Goal: Task Accomplishment & Management: Use online tool/utility

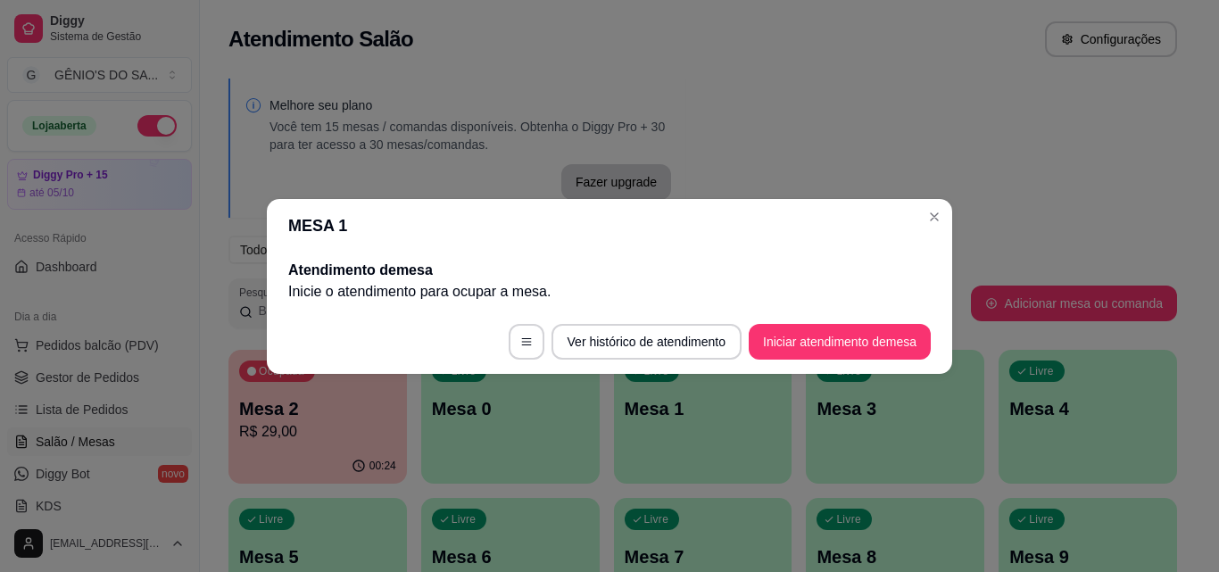
scroll to position [268, 0]
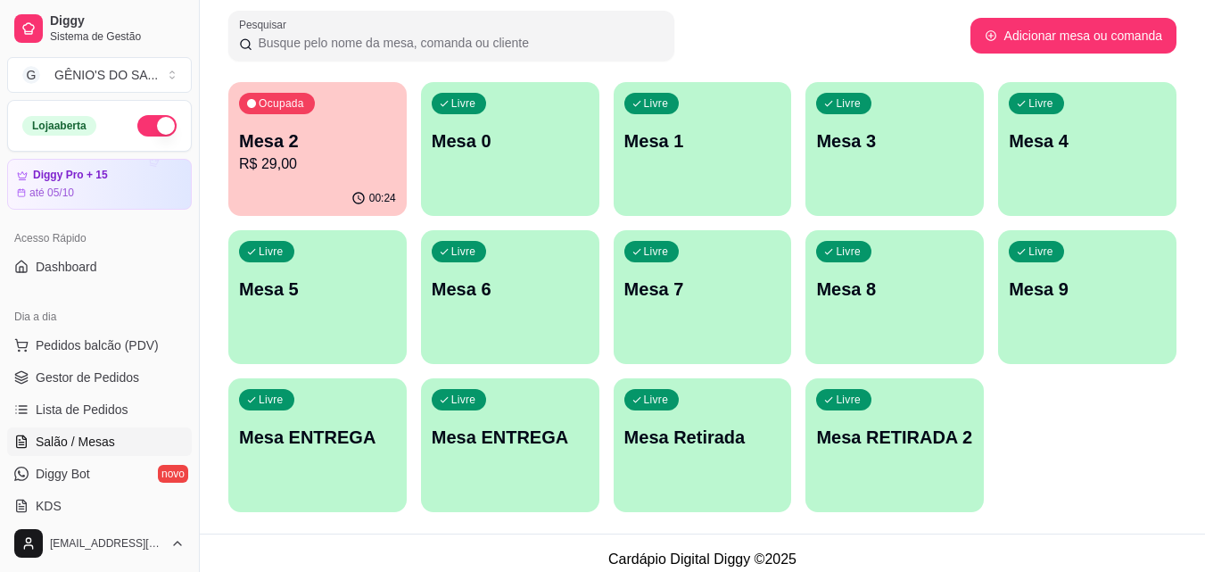
click at [890, 139] on p "Mesa 3" at bounding box center [894, 140] width 157 height 25
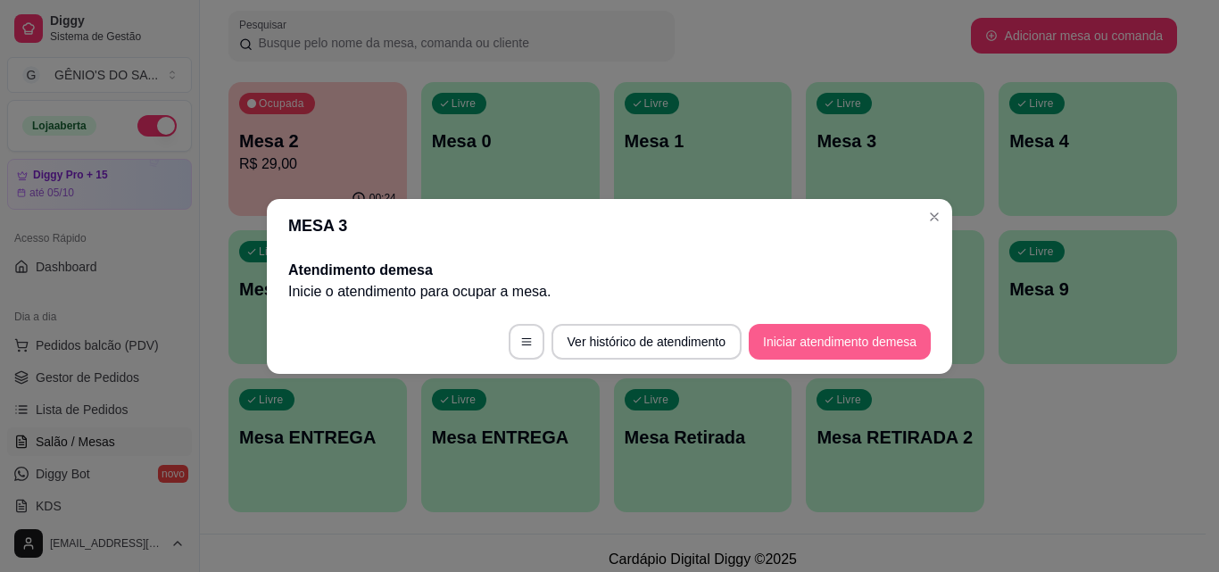
click at [827, 334] on button "Iniciar atendimento de mesa" at bounding box center [840, 342] width 182 height 36
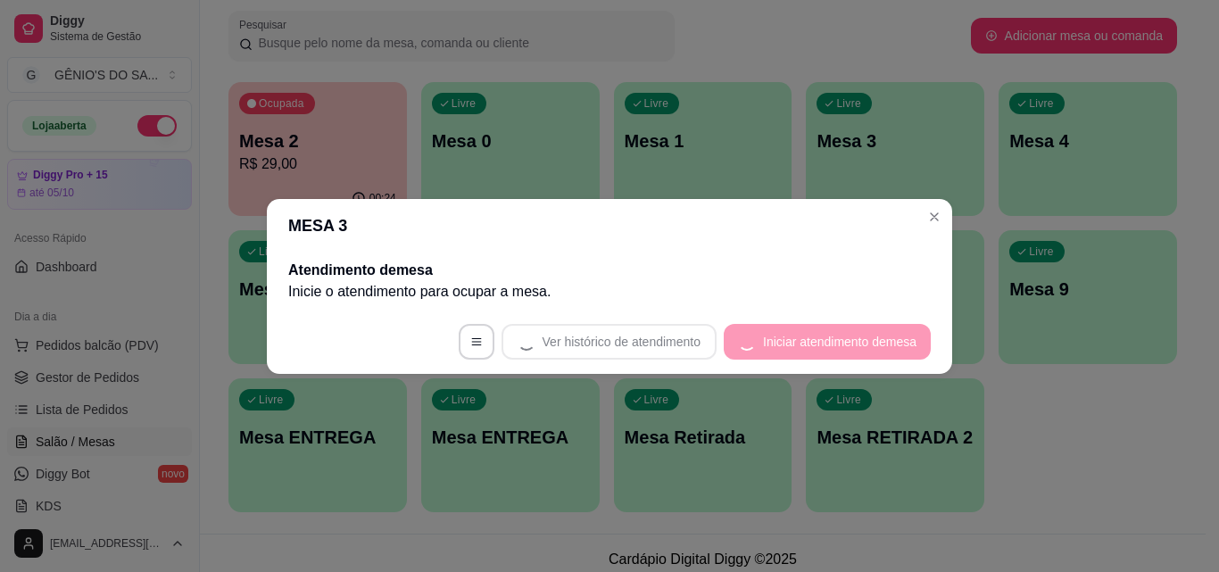
drag, startPoint x: 754, startPoint y: 372, endPoint x: 741, endPoint y: 346, distance: 28.7
click at [749, 352] on footer "Ver histórico de atendimento Iniciar atendimento de mesa" at bounding box center [609, 342] width 685 height 64
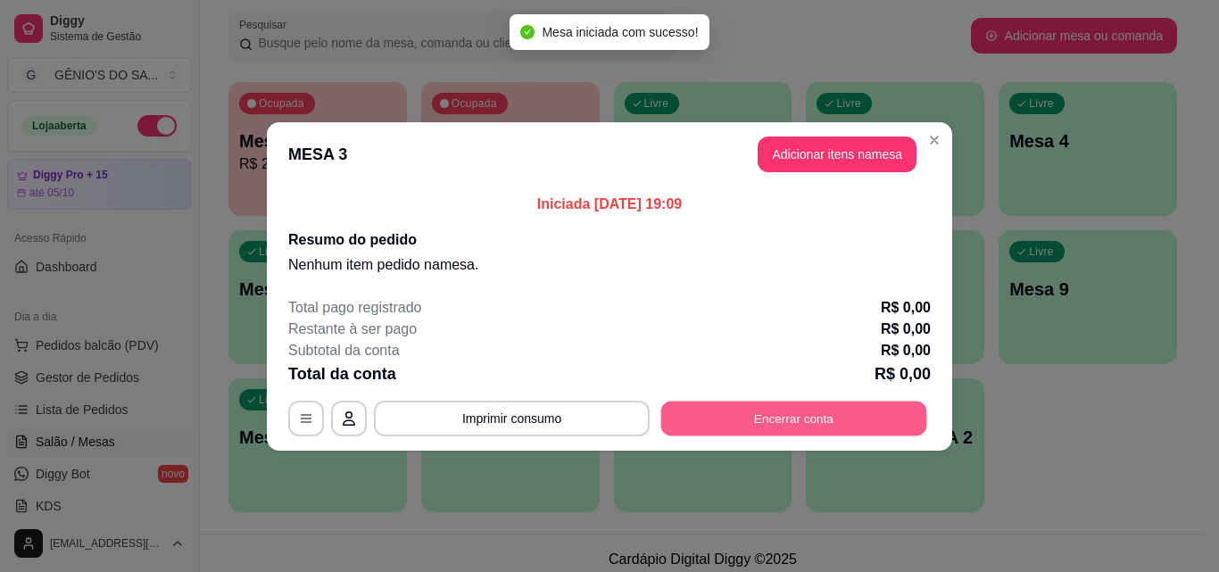
click at [829, 411] on button "Encerrar conta" at bounding box center [794, 418] width 266 height 35
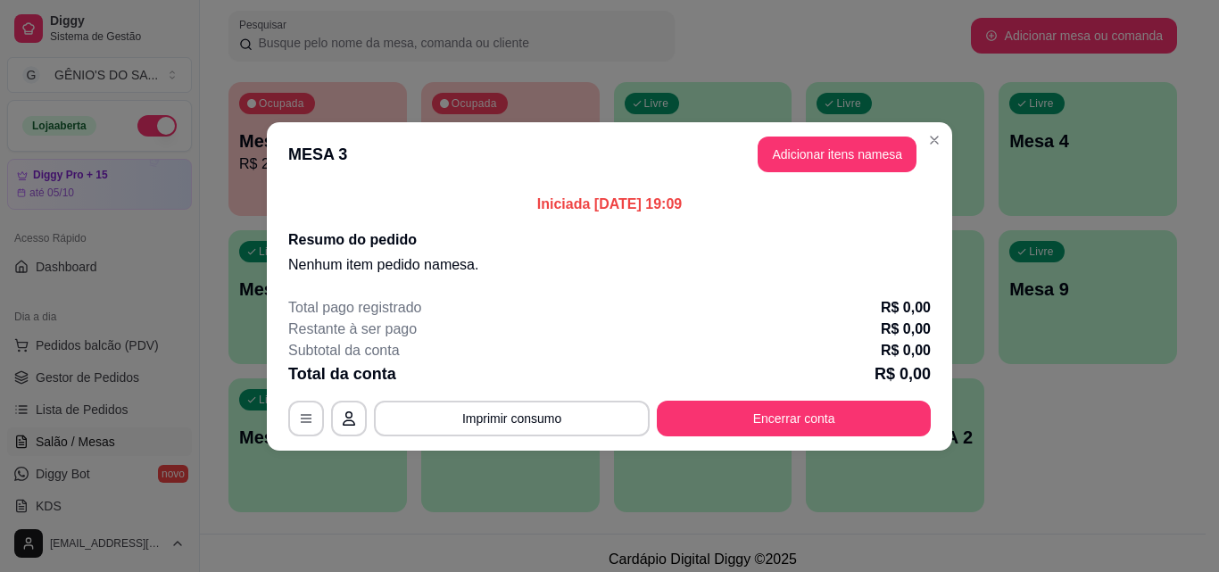
click at [835, 184] on section "MESA 3 Adicionar itens na mesa Iniciada [DATE] 19:09 Resumo do pedido Nenhum it…" at bounding box center [609, 286] width 685 height 328
click at [834, 151] on button "Adicionar itens na mesa" at bounding box center [836, 154] width 159 height 36
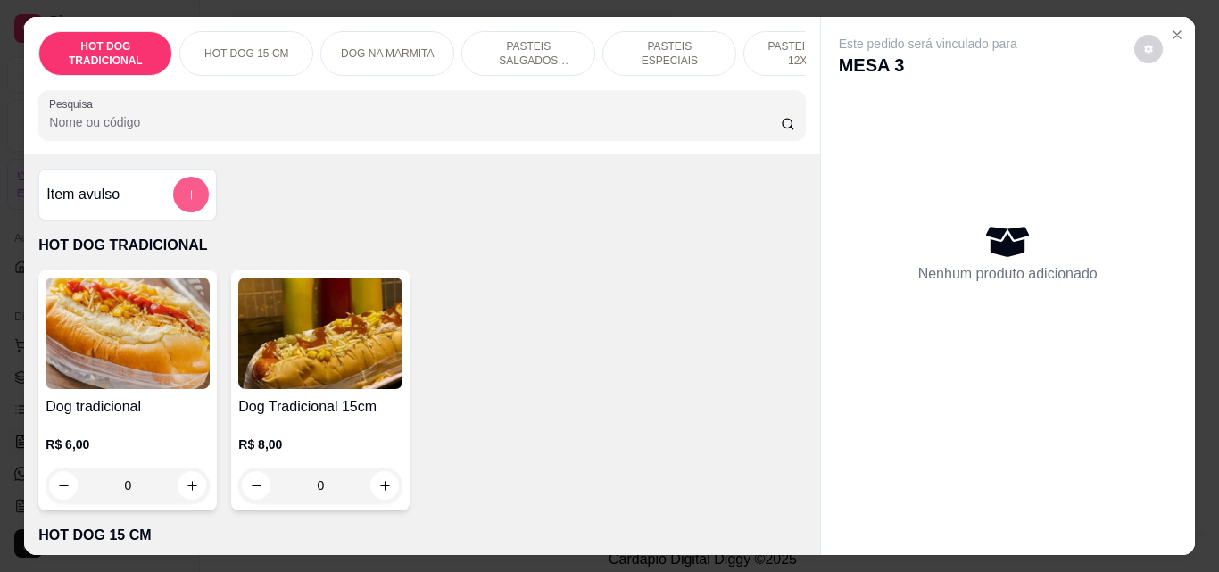
click at [185, 198] on icon "add-separate-item" at bounding box center [191, 194] width 13 height 13
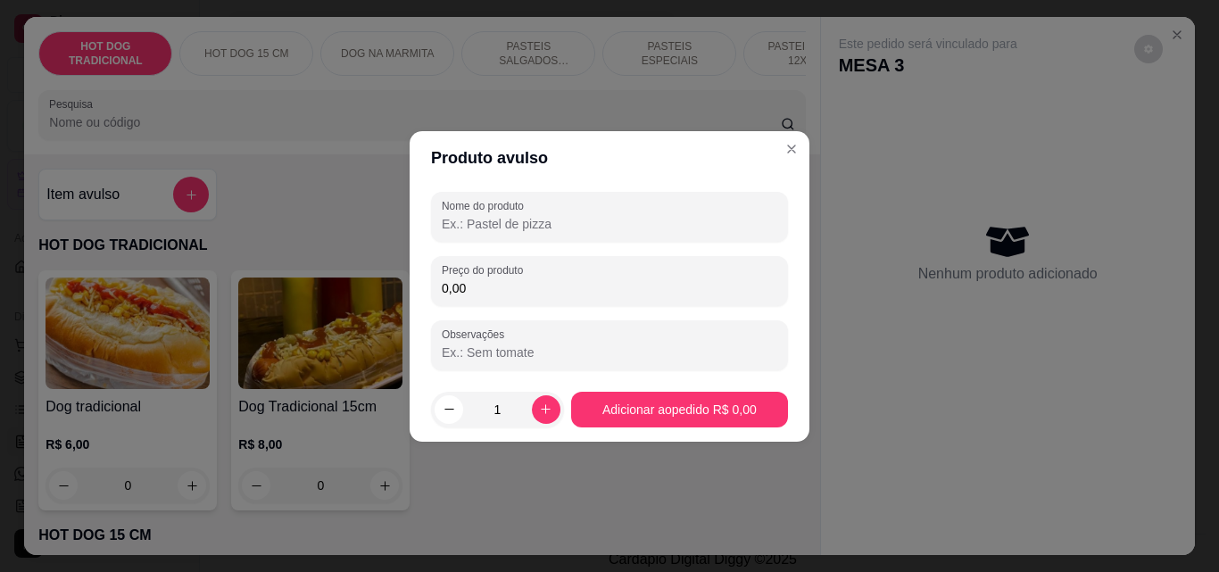
click at [458, 226] on input "Nome do produto" at bounding box center [609, 224] width 335 height 18
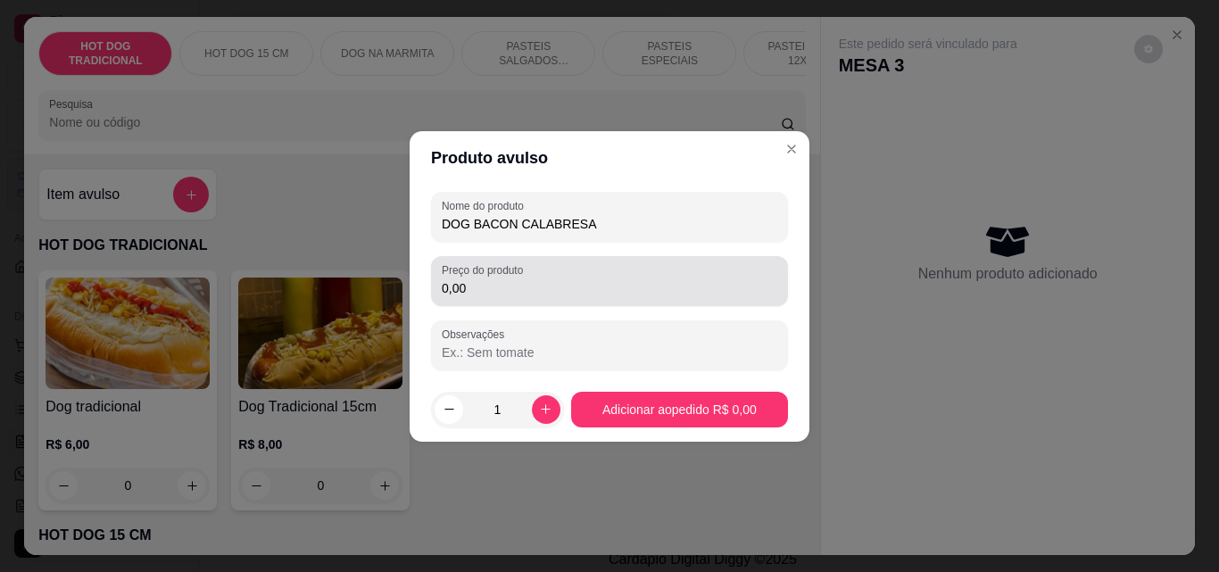
type input "DOG BACON CALABRESA"
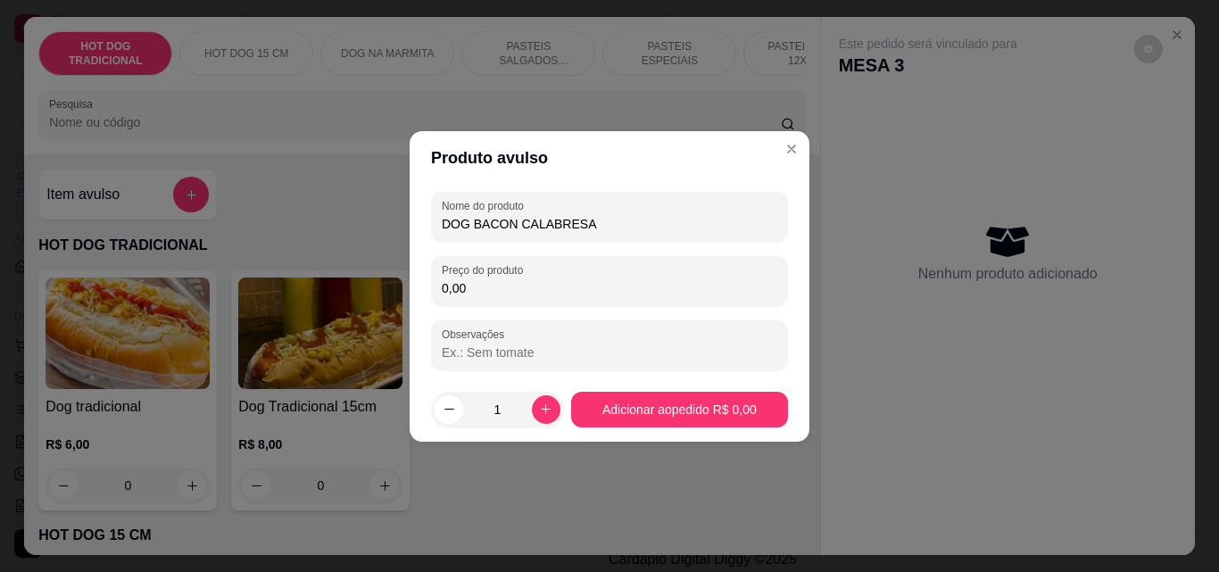
click at [580, 282] on input "0,00" at bounding box center [609, 288] width 335 height 18
type input "15,00"
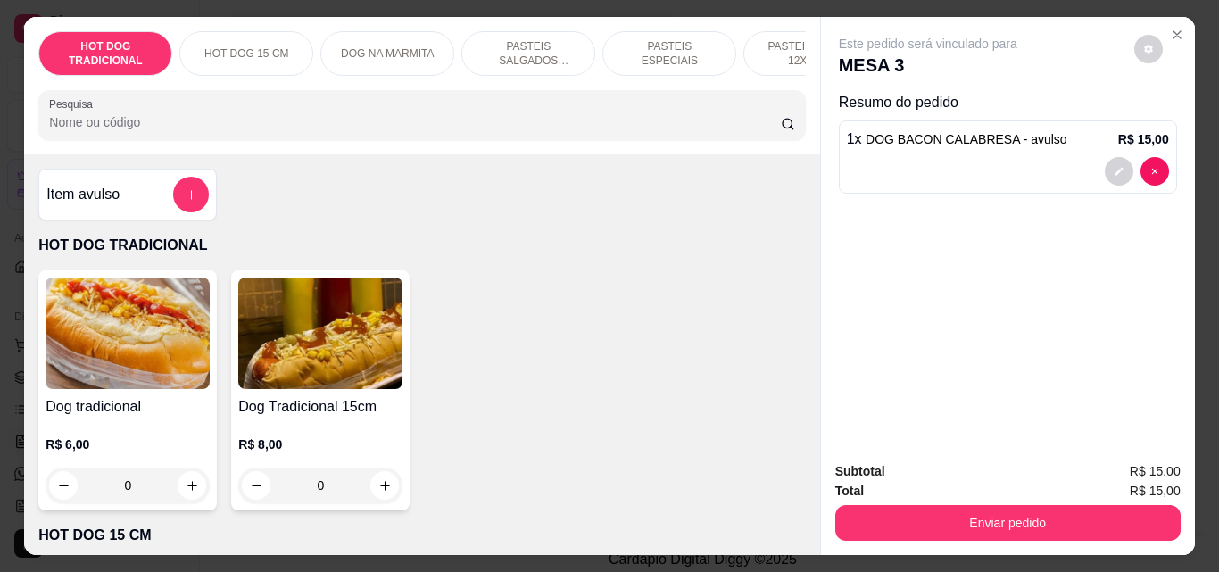
scroll to position [0, 636]
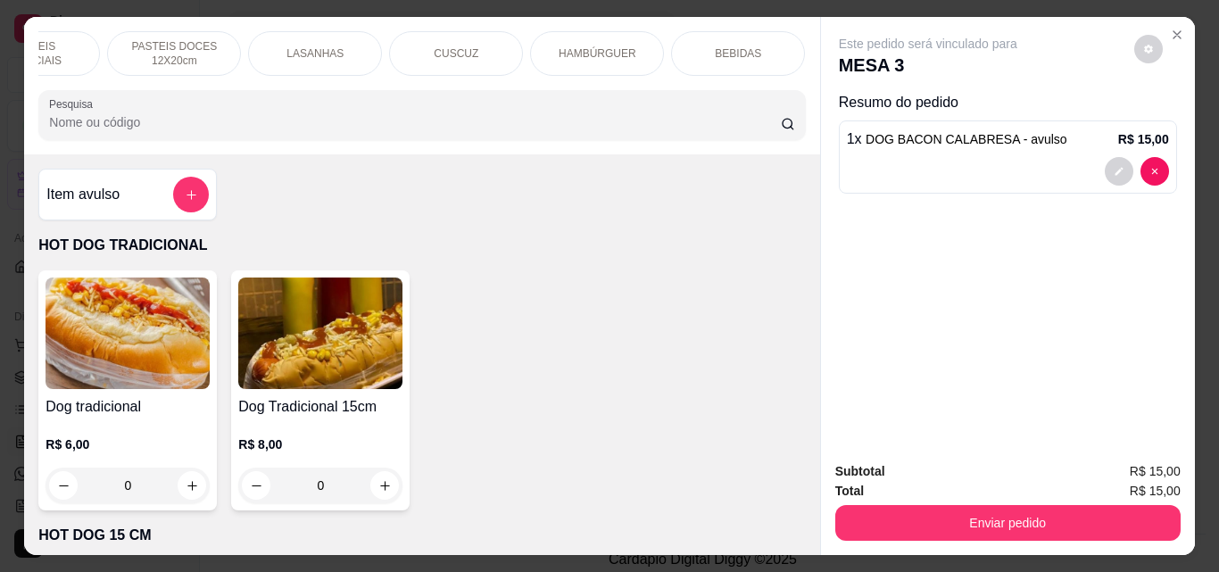
click at [701, 43] on div "BEBIDAS" at bounding box center [738, 53] width 134 height 45
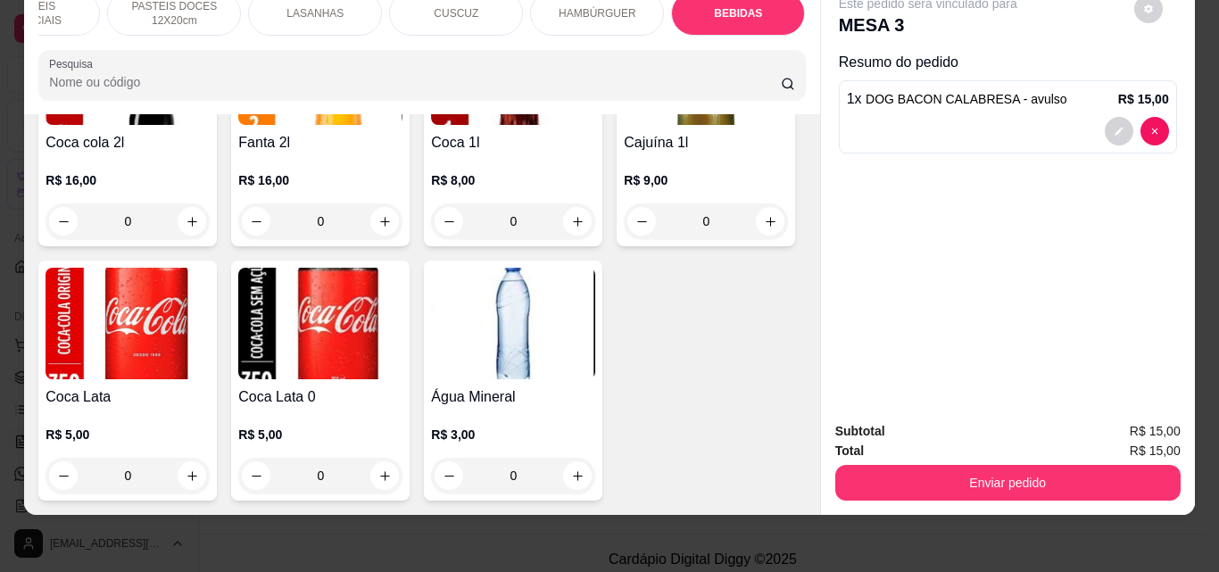
scroll to position [6259, 0]
click at [199, 469] on icon "increase-product-quantity" at bounding box center [192, 475] width 13 height 13
type input "1"
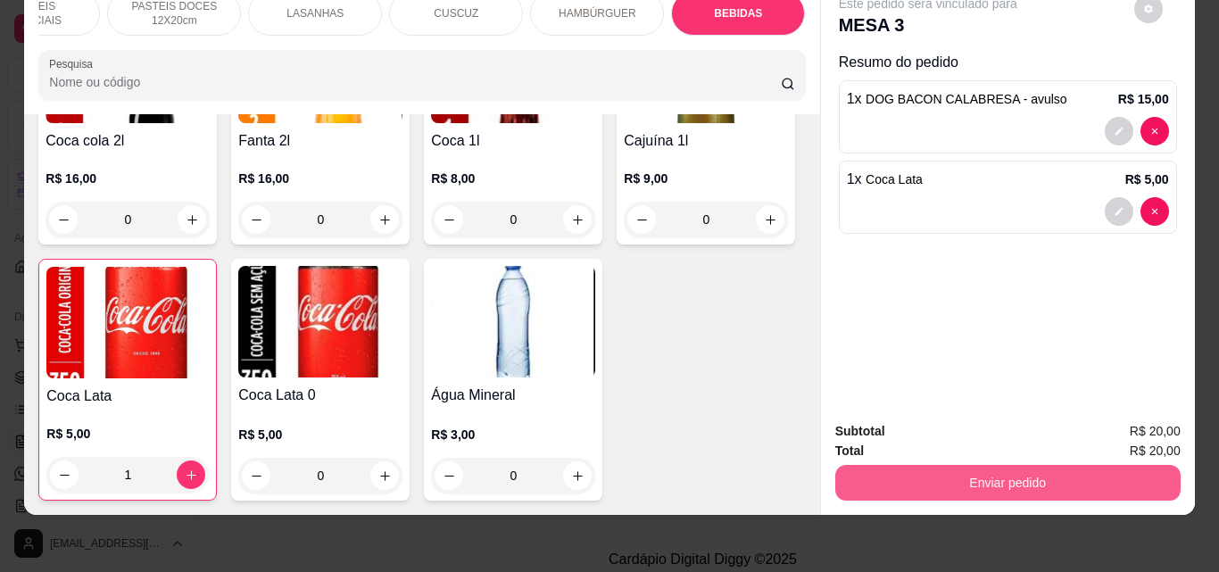
click at [978, 467] on button "Enviar pedido" at bounding box center [1007, 483] width 345 height 36
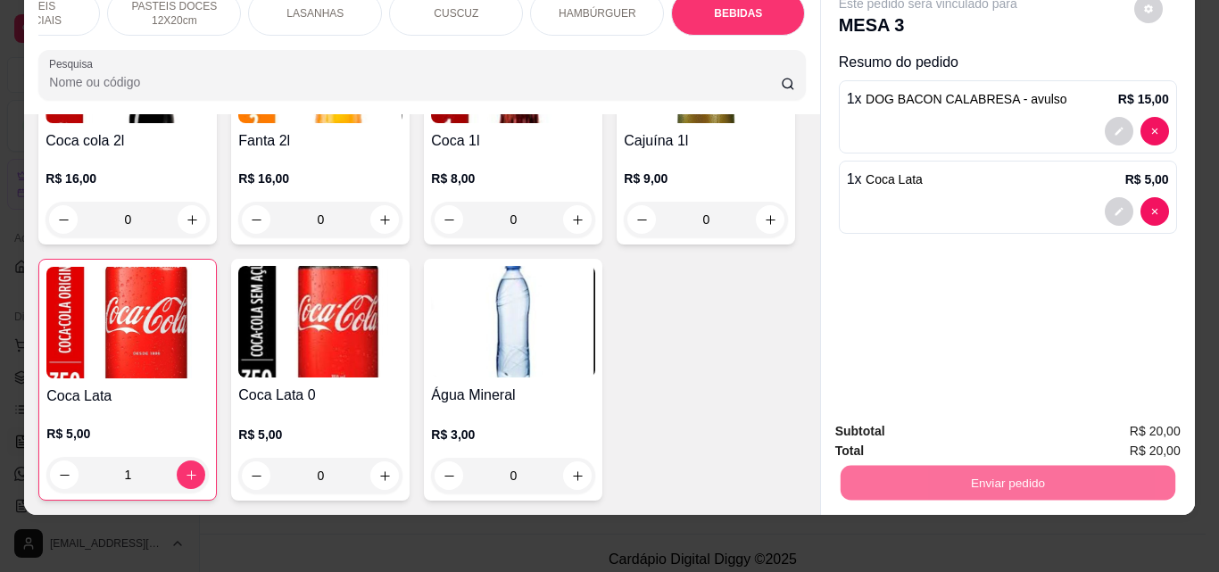
click at [952, 425] on button "Não registrar e enviar pedido" at bounding box center [949, 426] width 186 height 34
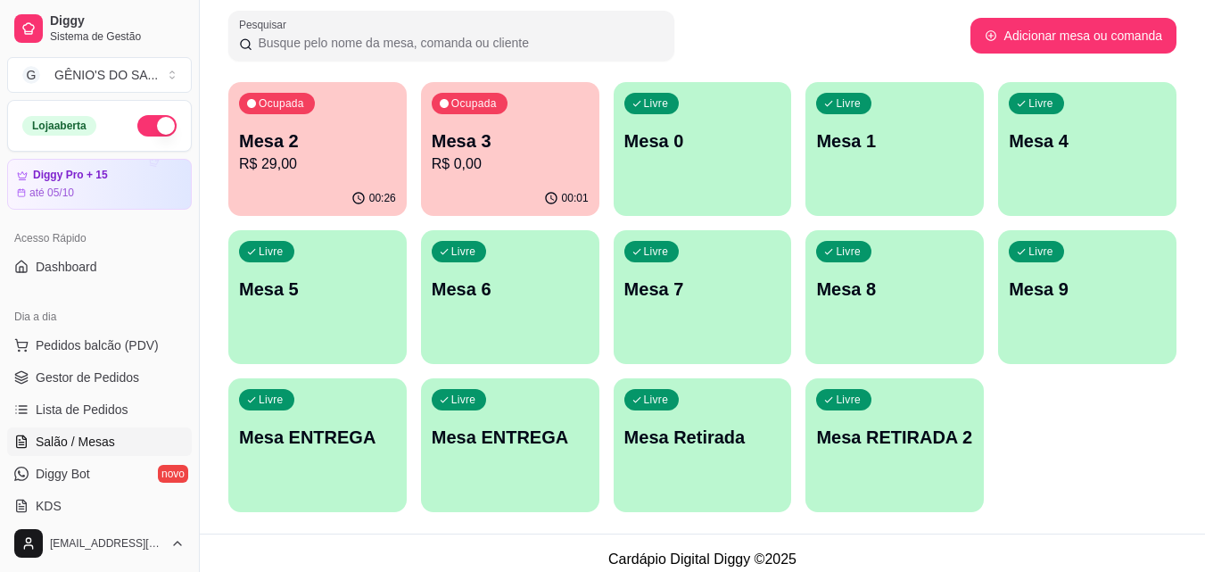
click at [269, 149] on p "Mesa 2" at bounding box center [317, 140] width 157 height 25
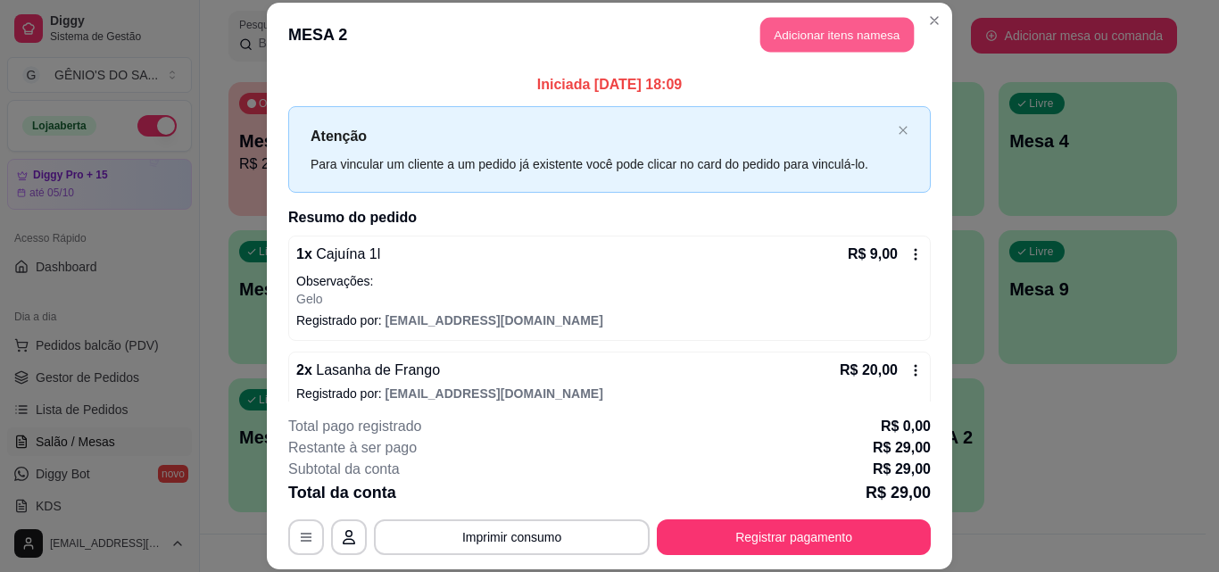
click at [809, 33] on button "Adicionar itens na mesa" at bounding box center [836, 35] width 153 height 35
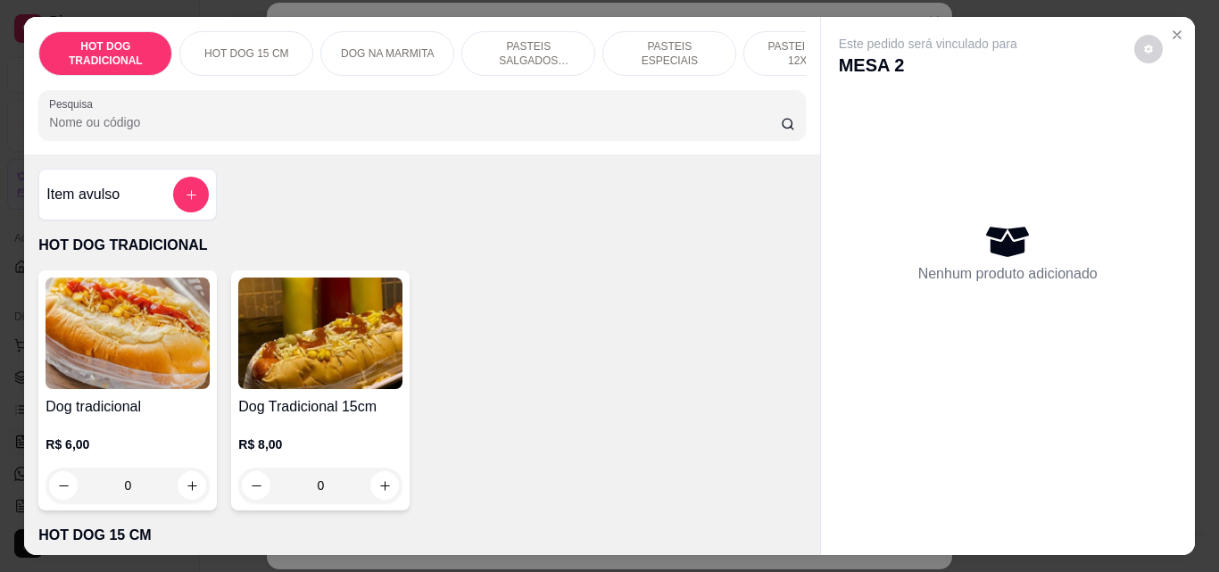
click at [504, 43] on p "PASTEIS SALGADOS 12X20cm" at bounding box center [527, 53] width 103 height 29
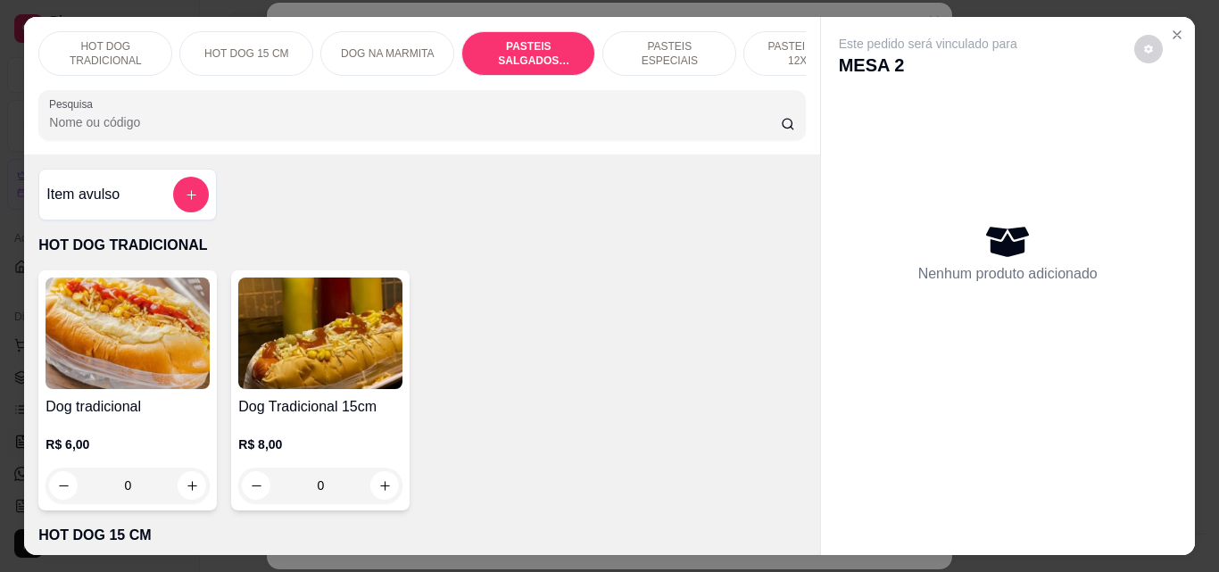
scroll to position [46, 0]
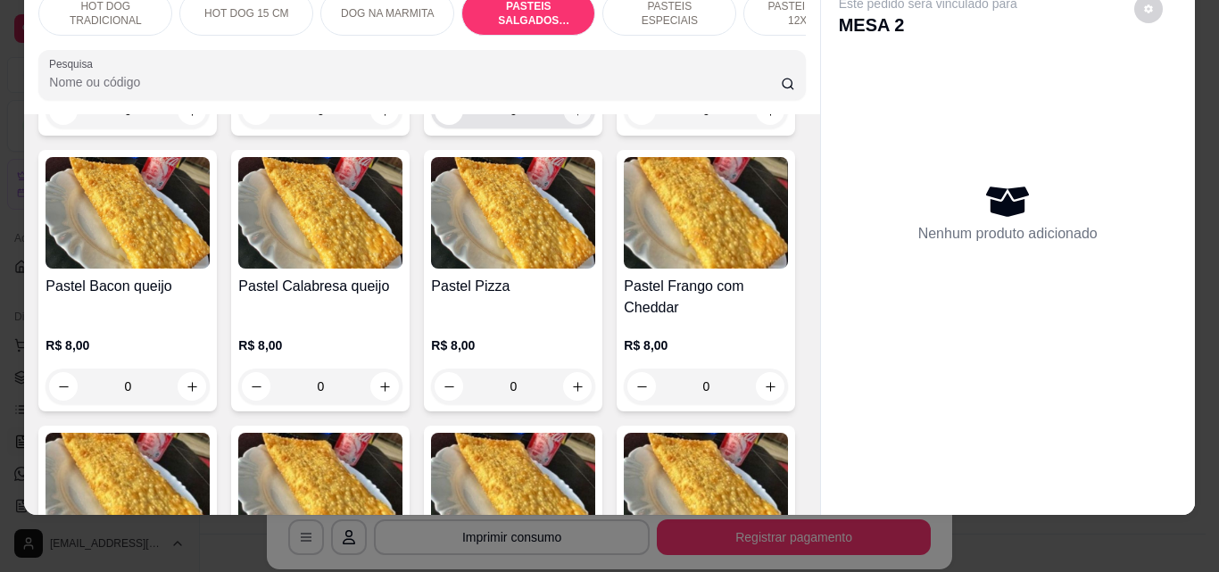
click at [578, 125] on button "increase-product-quantity" at bounding box center [578, 111] width 28 height 28
type input "1"
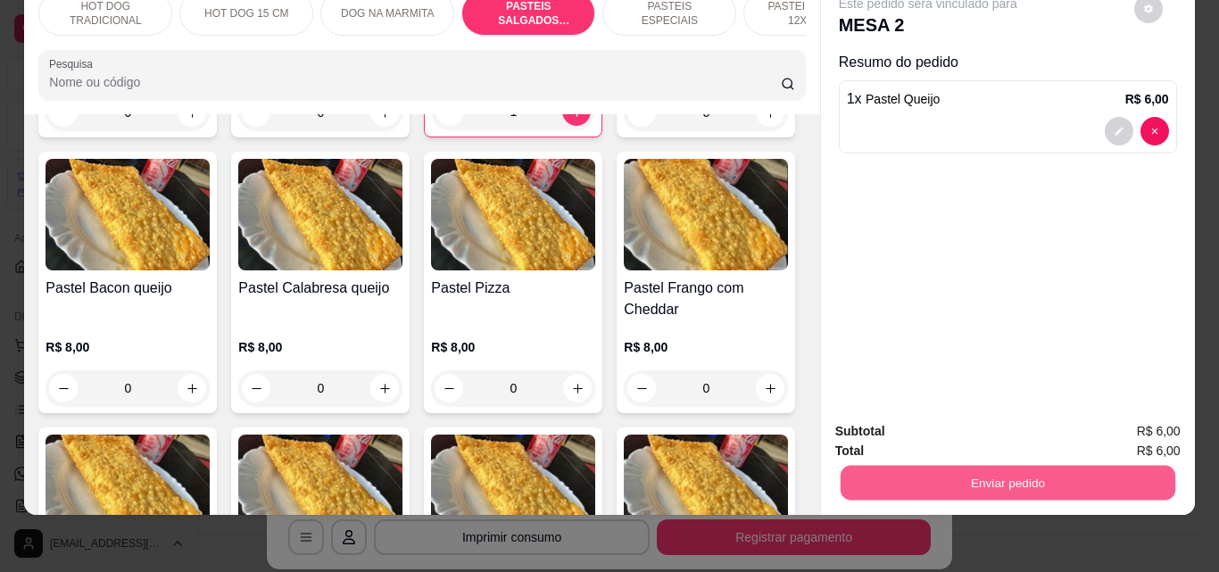
click at [988, 470] on button "Enviar pedido" at bounding box center [1007, 482] width 335 height 35
click at [964, 425] on button "Não registrar e enviar pedido" at bounding box center [949, 426] width 186 height 34
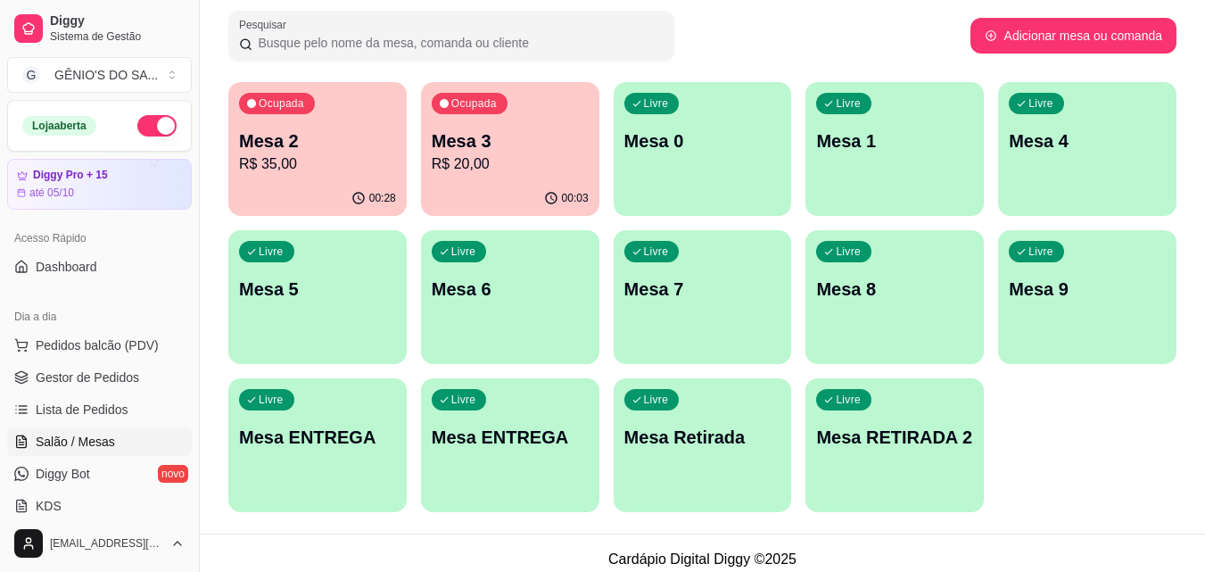
click at [295, 141] on p "Mesa 2" at bounding box center [317, 140] width 157 height 25
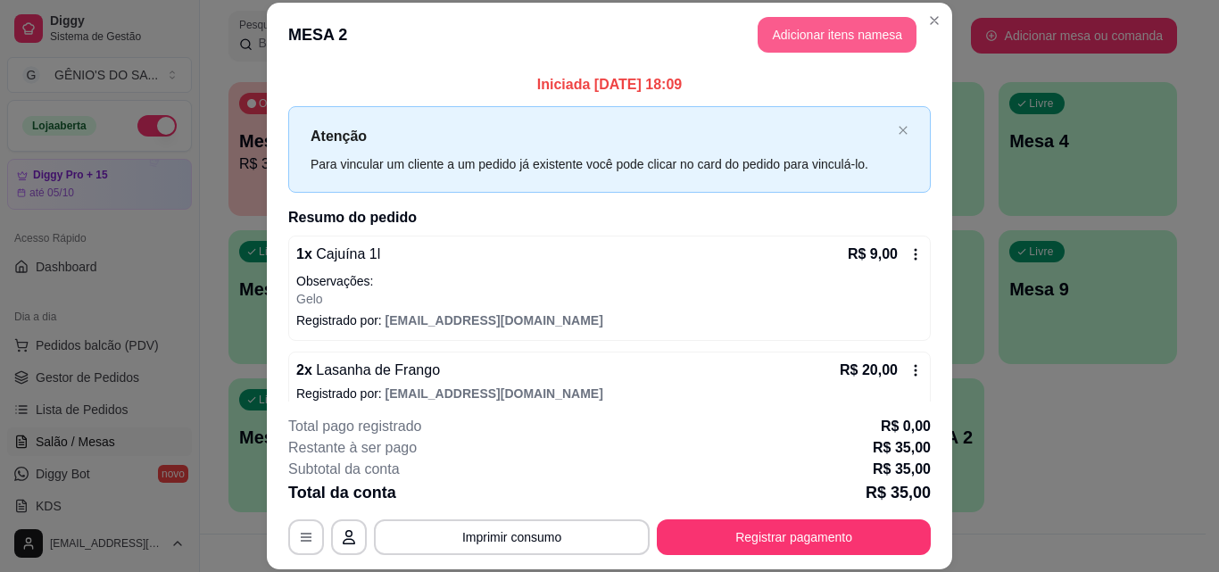
click at [818, 29] on button "Adicionar itens na mesa" at bounding box center [836, 35] width 159 height 36
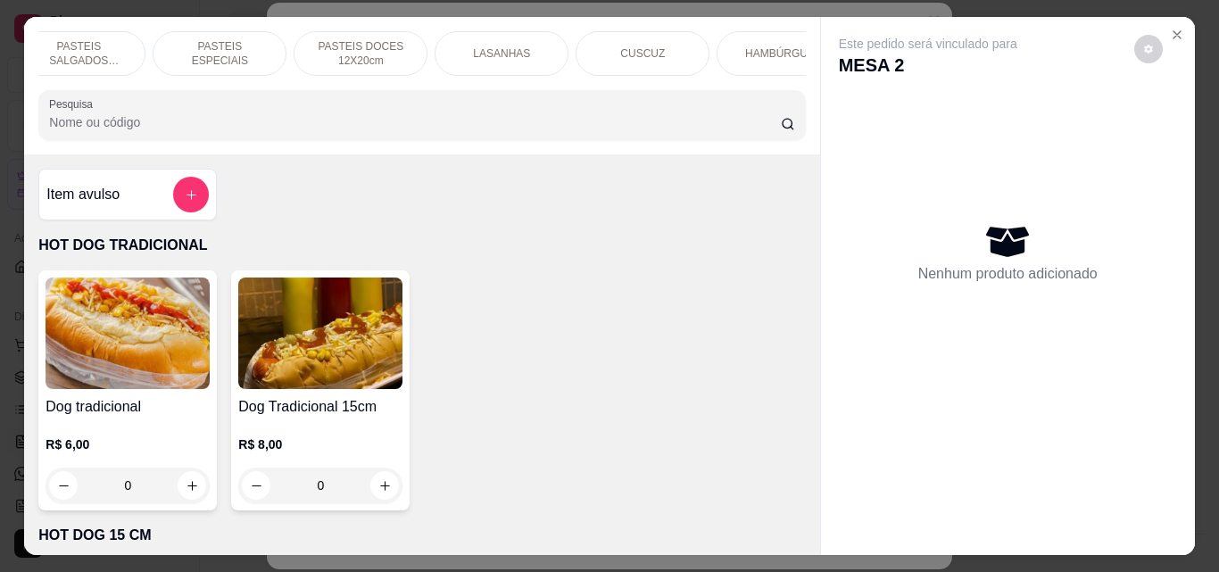
scroll to position [0, 456]
click at [503, 37] on div "LASANHAS" at bounding box center [495, 53] width 134 height 45
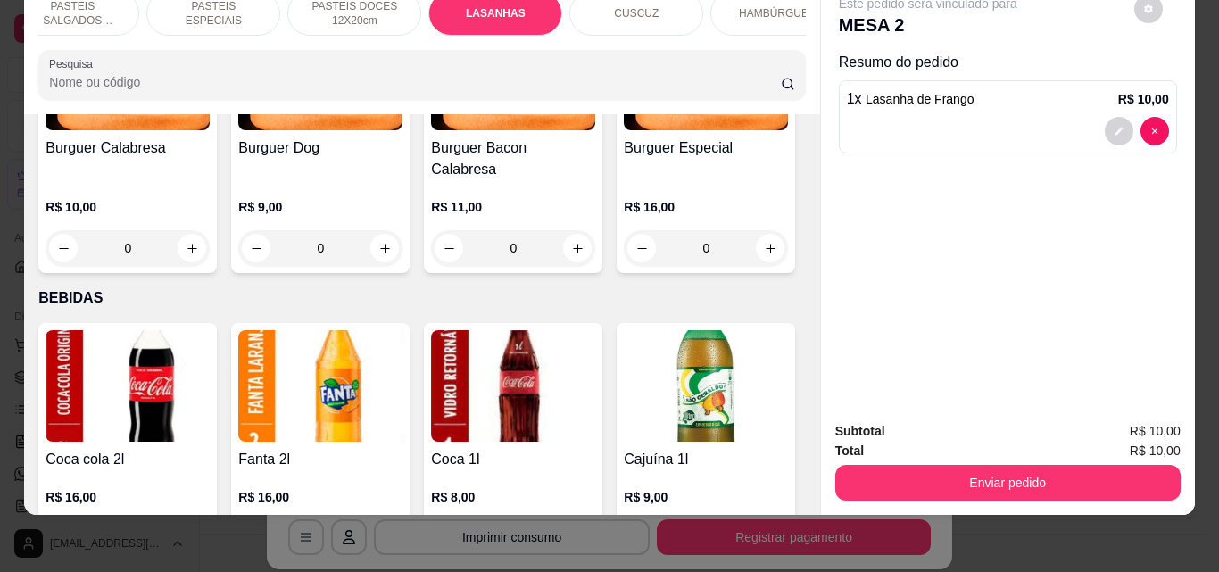
type input "1"
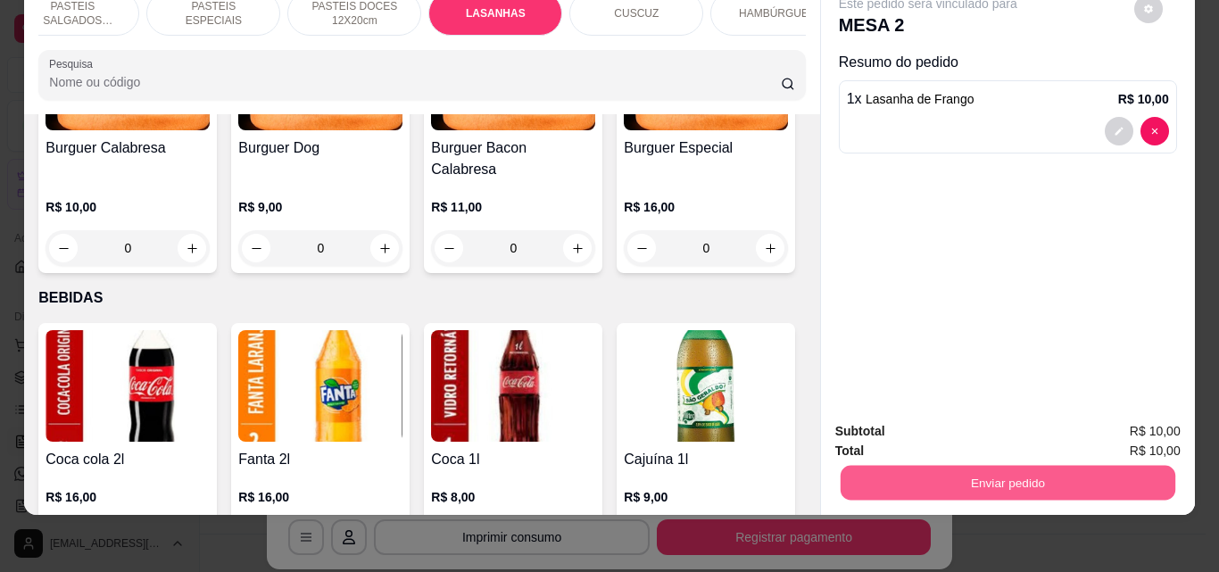
click at [997, 465] on button "Enviar pedido" at bounding box center [1007, 482] width 335 height 35
click at [994, 418] on button "Não registrar e enviar pedido" at bounding box center [948, 425] width 180 height 33
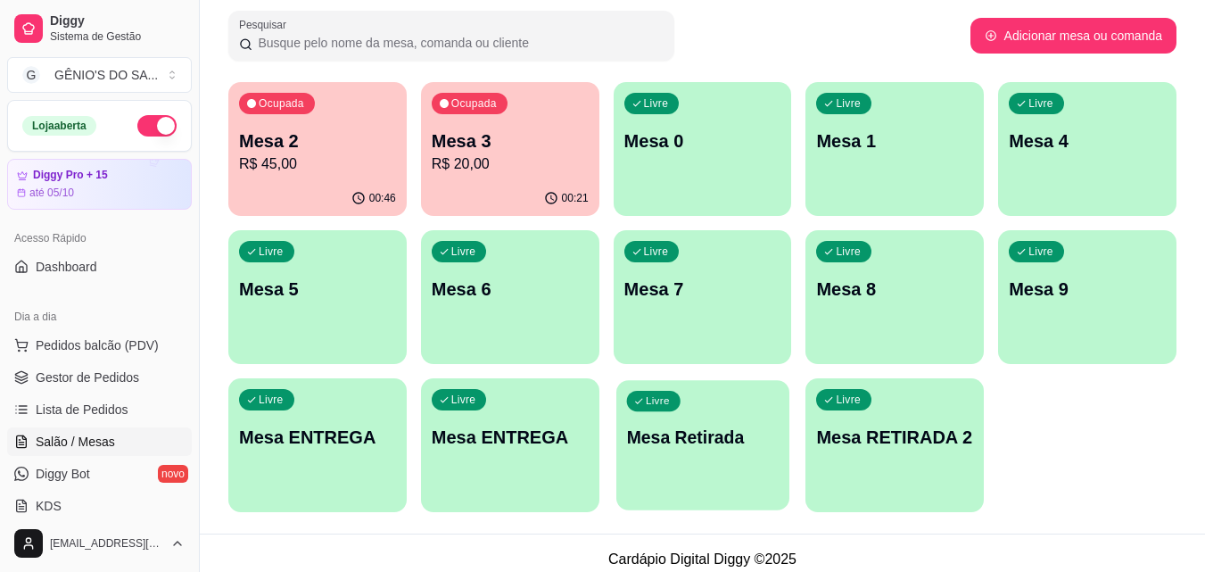
click at [709, 446] on p "Mesa Retirada" at bounding box center [702, 438] width 153 height 24
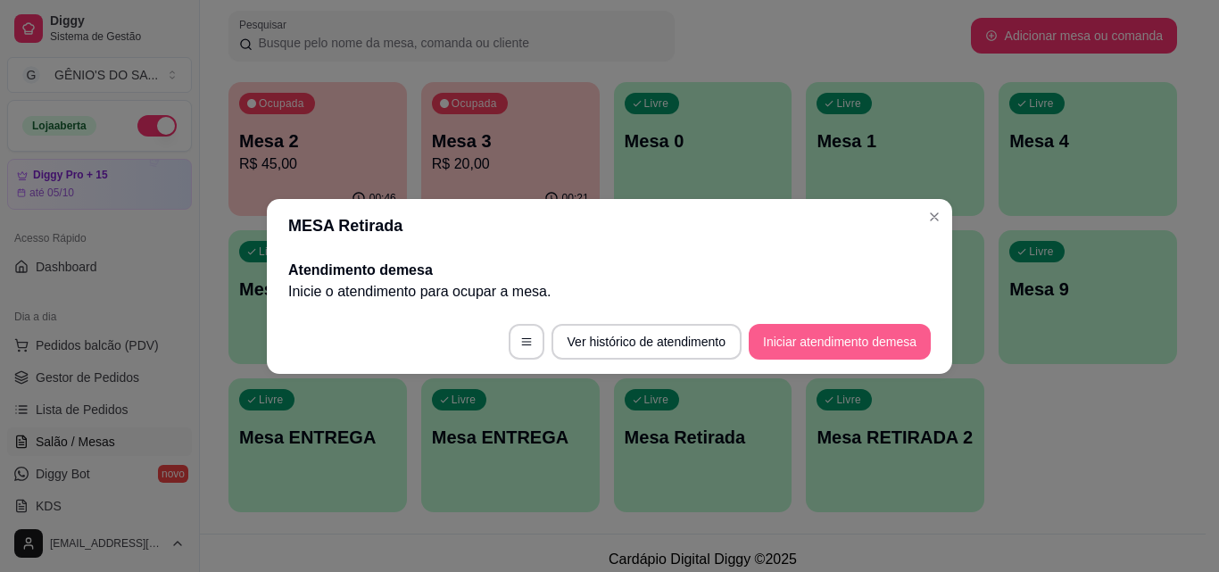
click at [856, 338] on button "Iniciar atendimento de mesa" at bounding box center [840, 342] width 182 height 36
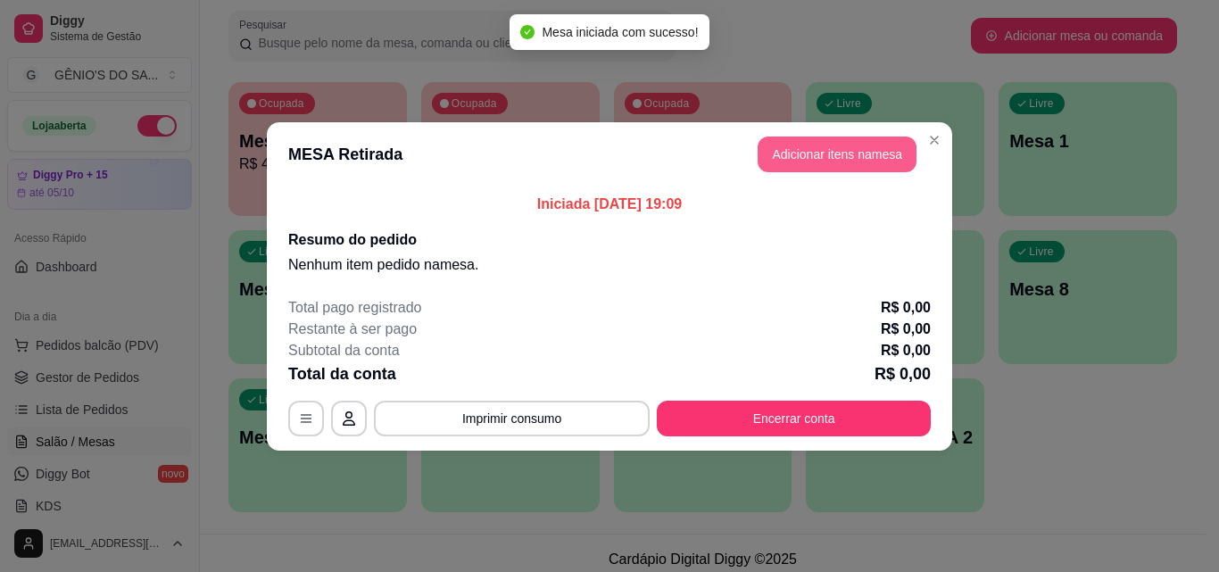
click at [825, 147] on button "Adicionar itens na mesa" at bounding box center [836, 154] width 159 height 36
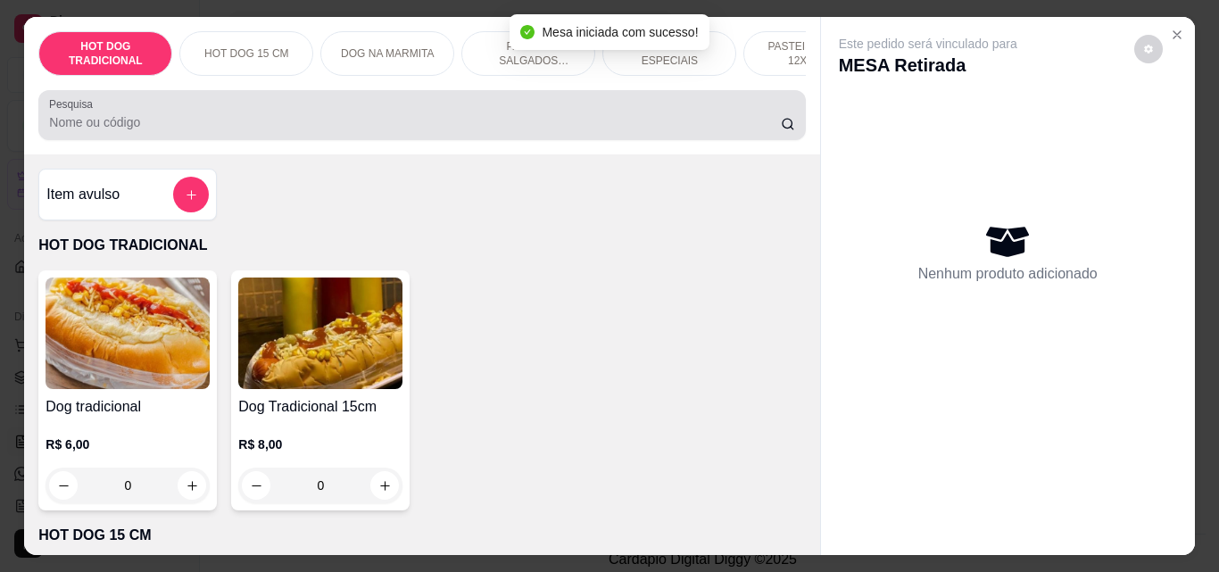
click at [103, 133] on div at bounding box center [421, 115] width 745 height 36
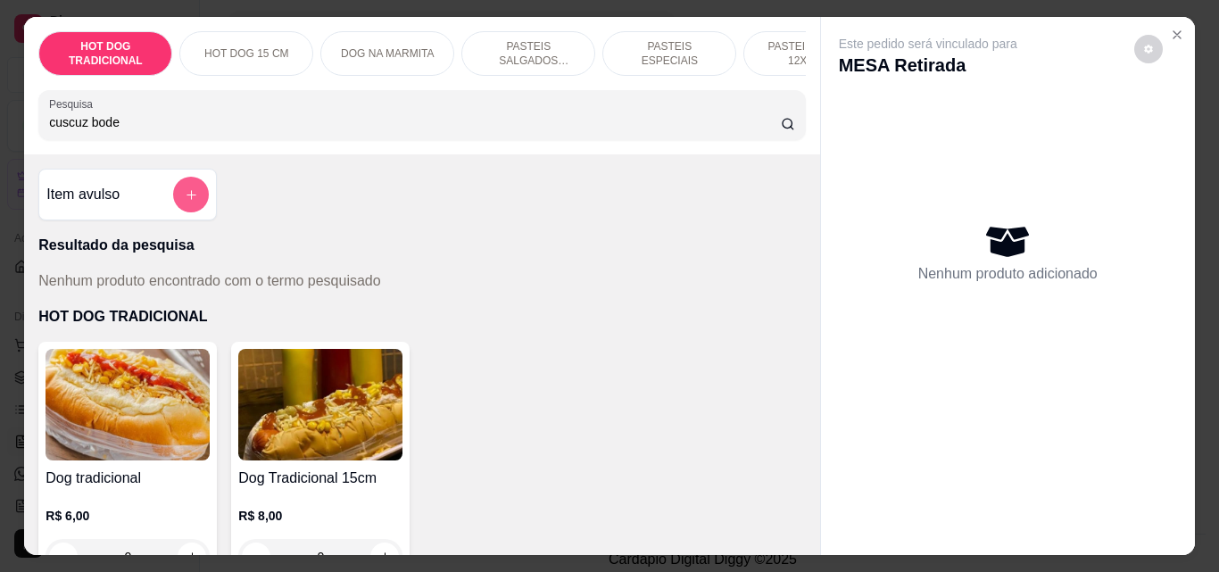
type input "cuscuz bode"
click at [181, 190] on button "add-separate-item" at bounding box center [191, 195] width 36 height 36
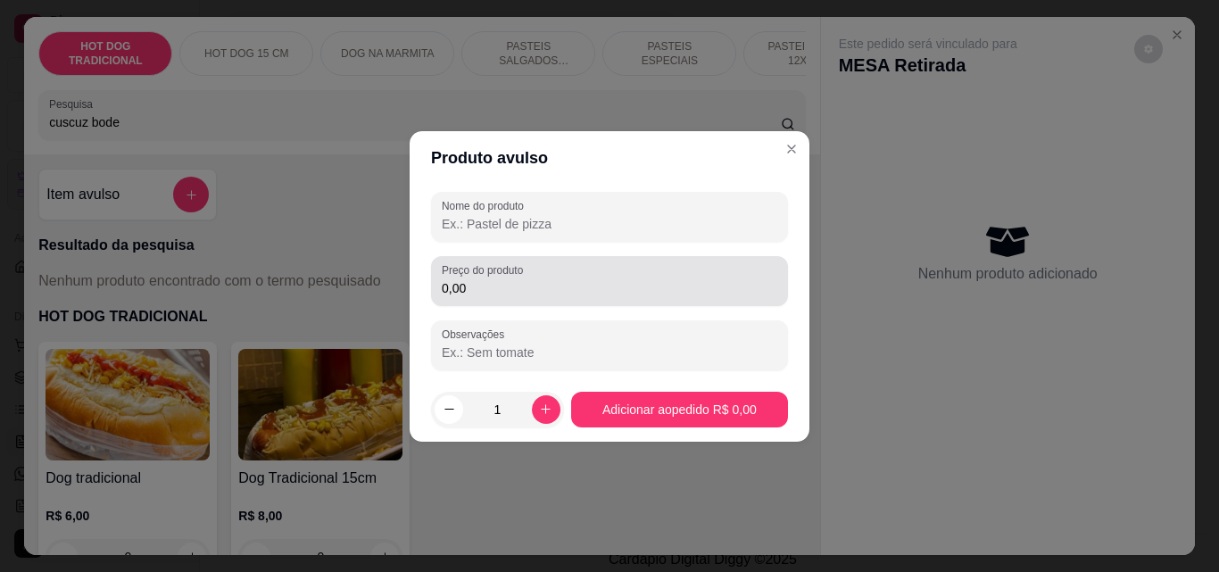
click at [469, 289] on input "0,00" at bounding box center [609, 288] width 335 height 18
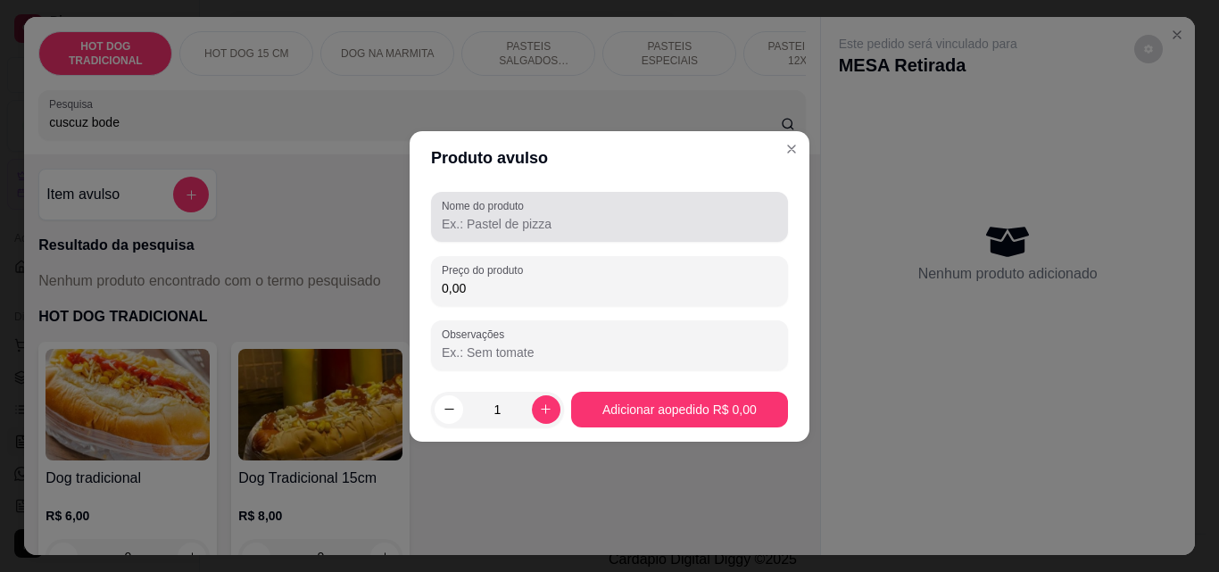
click at [459, 226] on input "Nome do produto" at bounding box center [609, 224] width 335 height 18
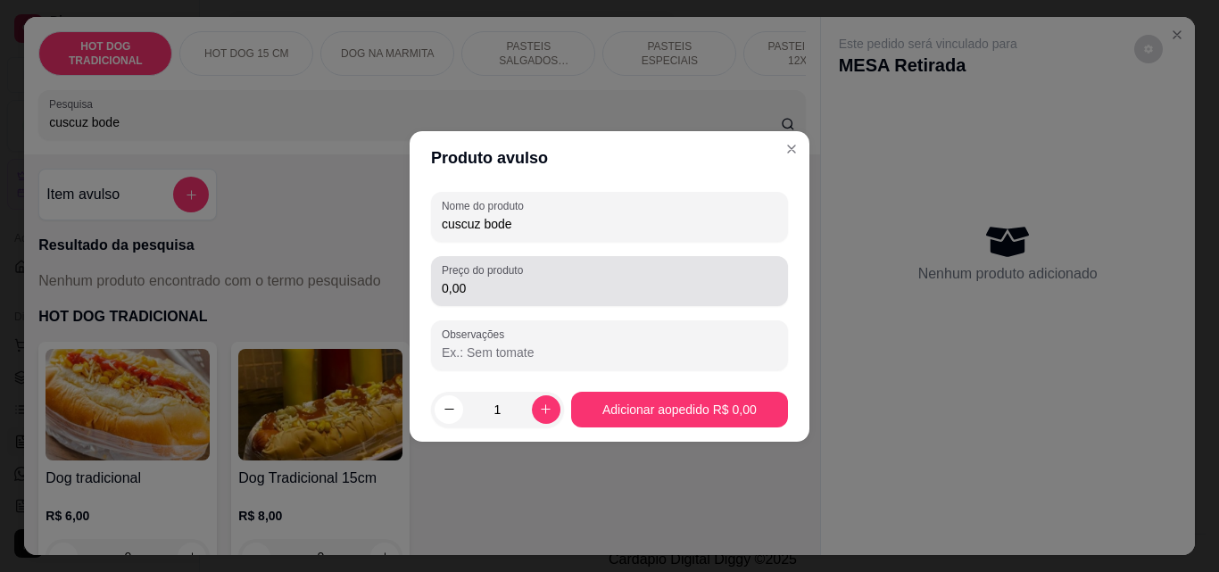
type input "cuscuz bode"
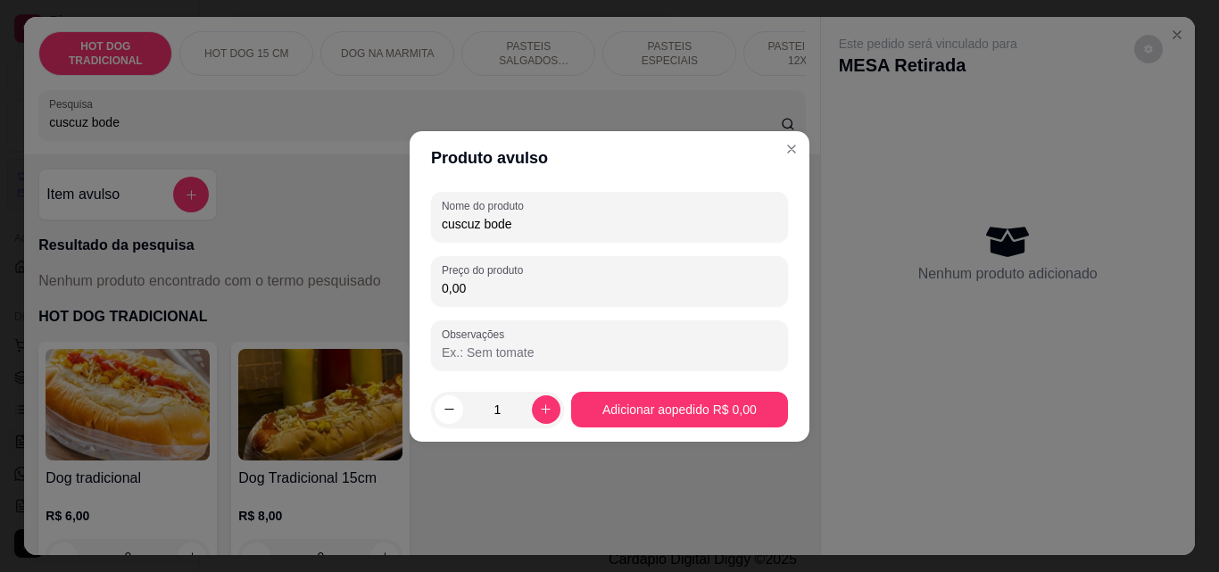
click at [476, 283] on input "0,00" at bounding box center [609, 288] width 335 height 18
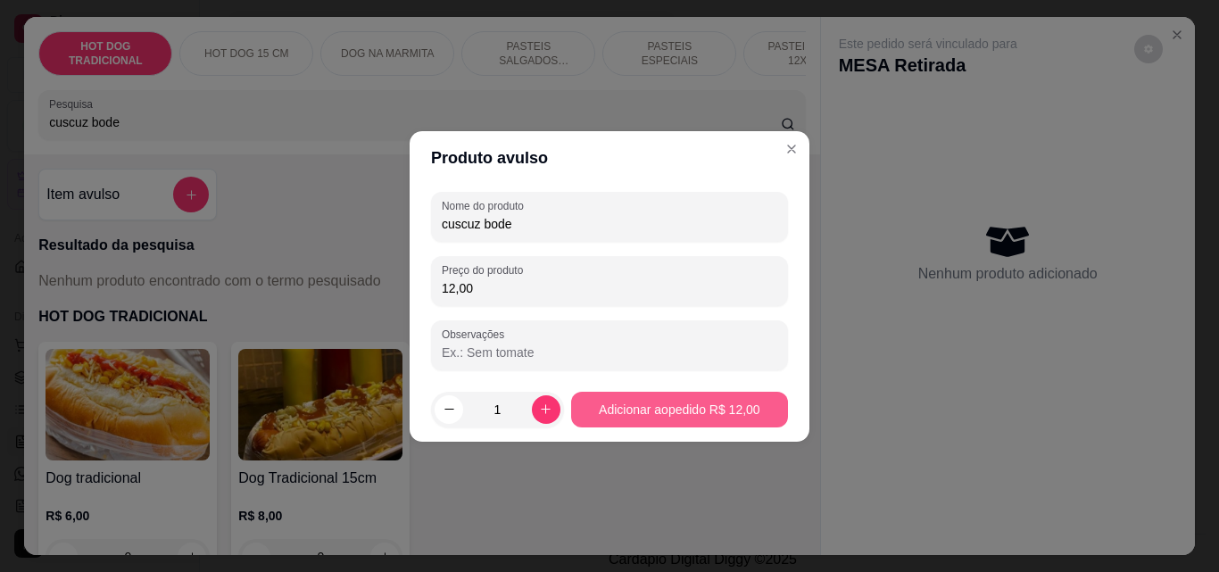
type input "12,00"
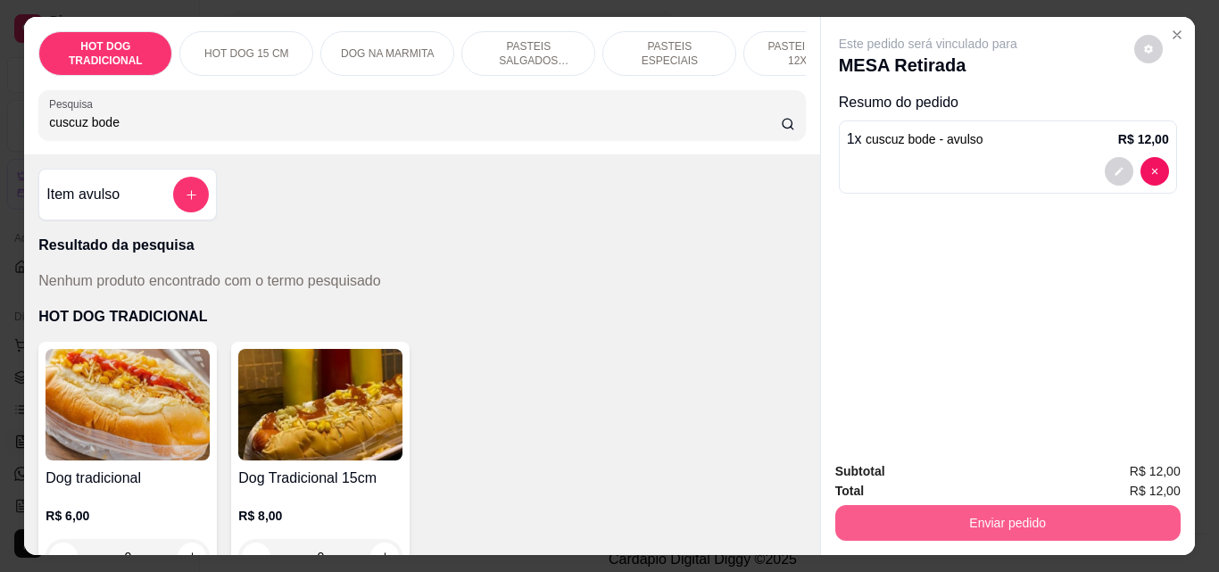
click at [1071, 505] on button "Enviar pedido" at bounding box center [1007, 523] width 345 height 36
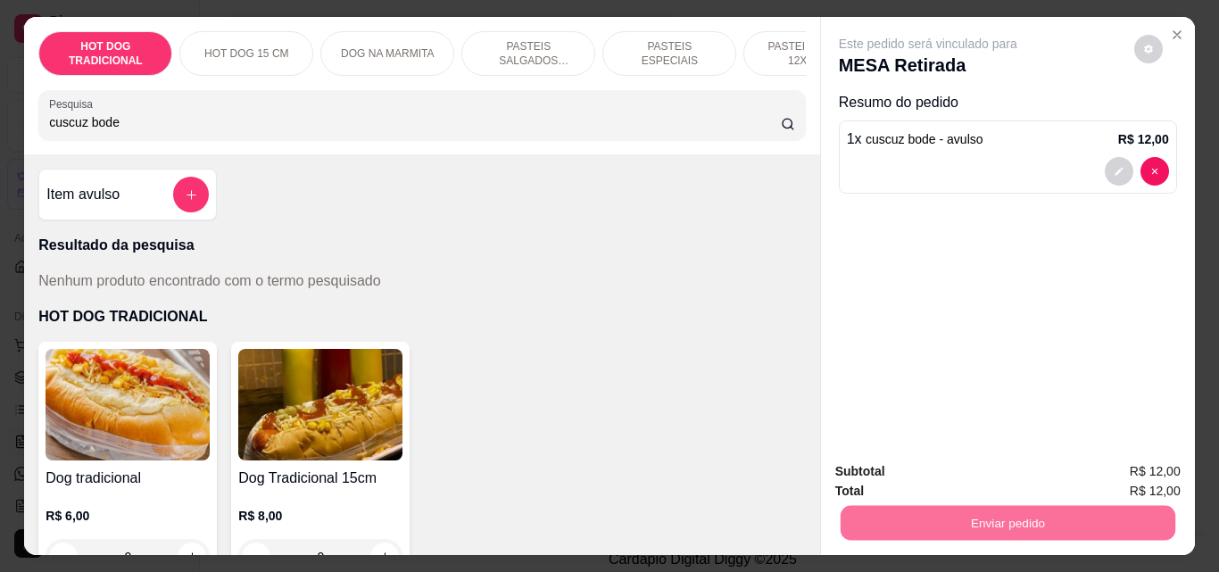
click at [990, 469] on button "Não registrar e enviar pedido" at bounding box center [949, 472] width 186 height 34
